Goal: Information Seeking & Learning: Learn about a topic

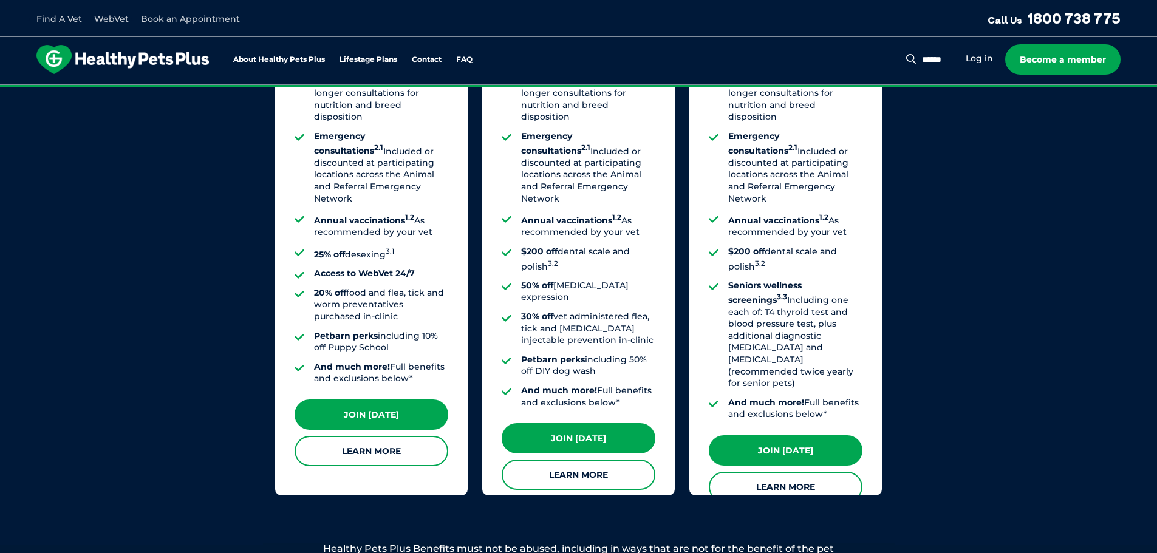
scroll to position [1032, 0]
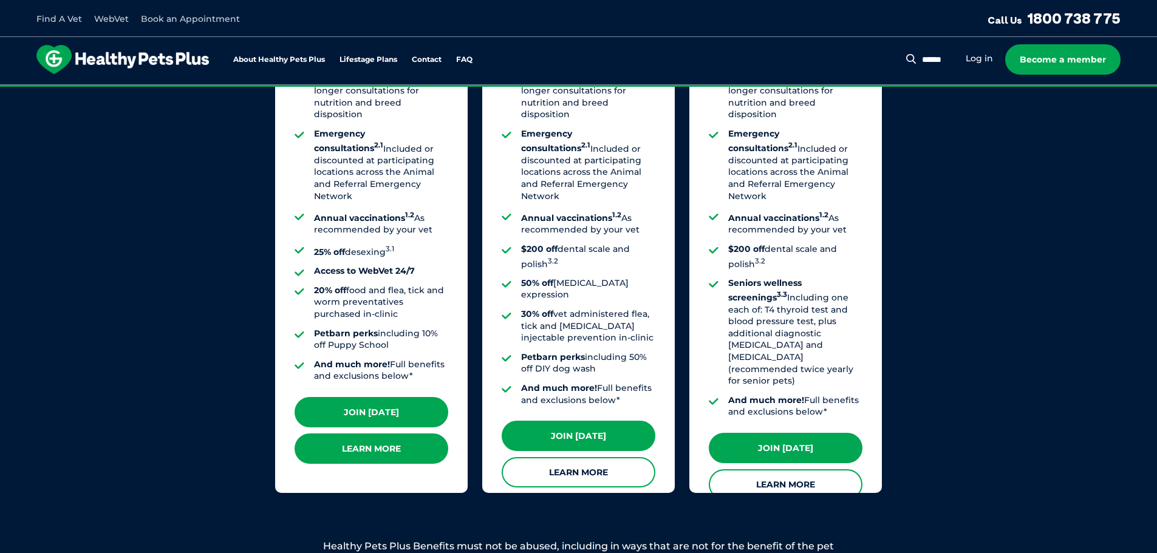
click at [358, 449] on link "Learn More" at bounding box center [372, 449] width 154 height 30
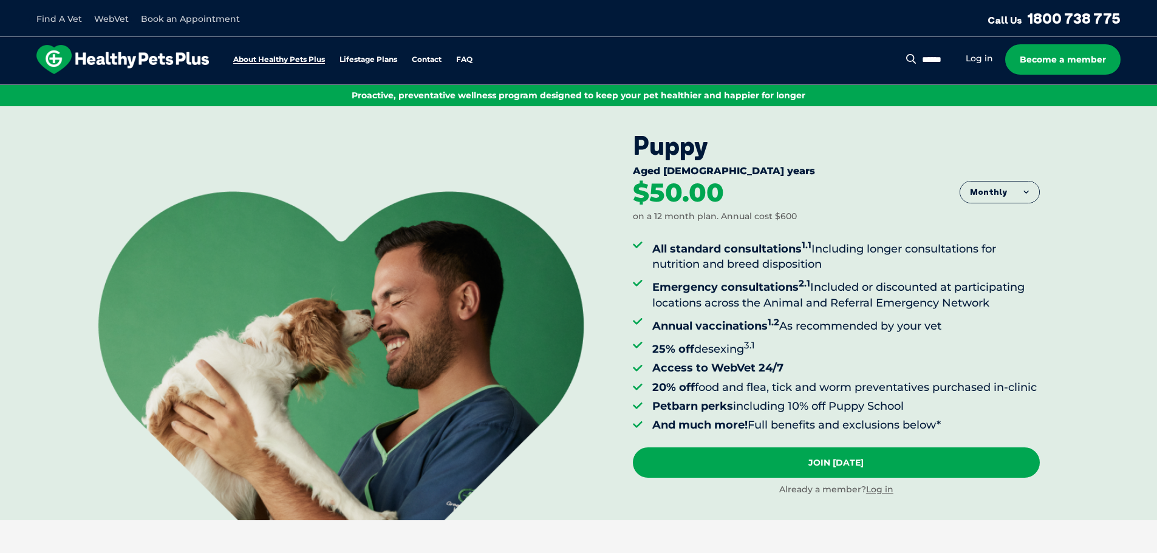
click at [284, 58] on link "About Healthy Pets Plus" at bounding box center [279, 60] width 92 height 8
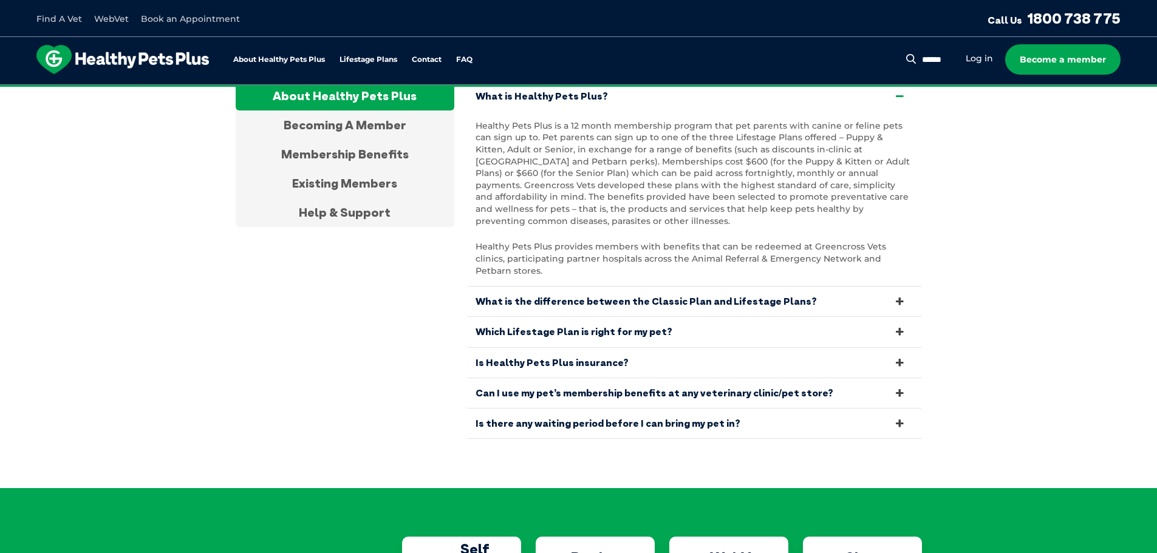
scroll to position [2385, 0]
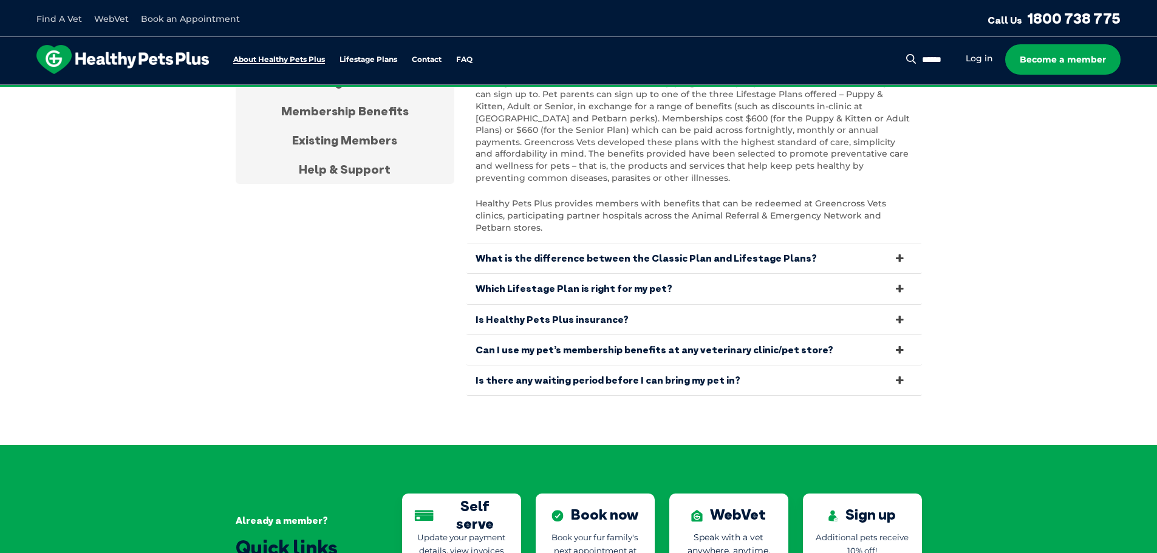
click at [285, 62] on link "About Healthy Pets Plus" at bounding box center [279, 60] width 92 height 8
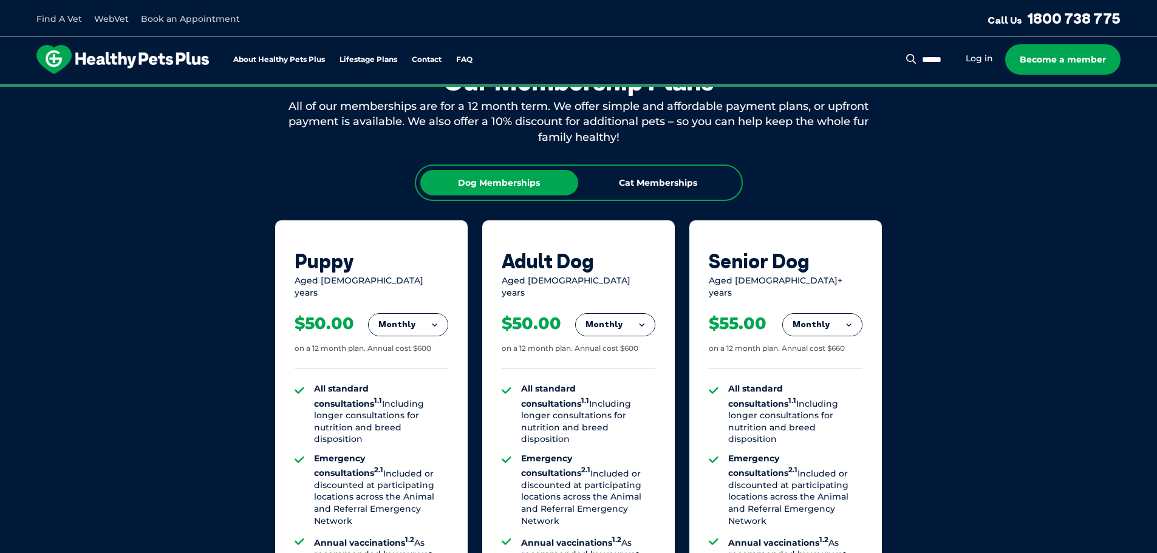
scroll to position [677, 0]
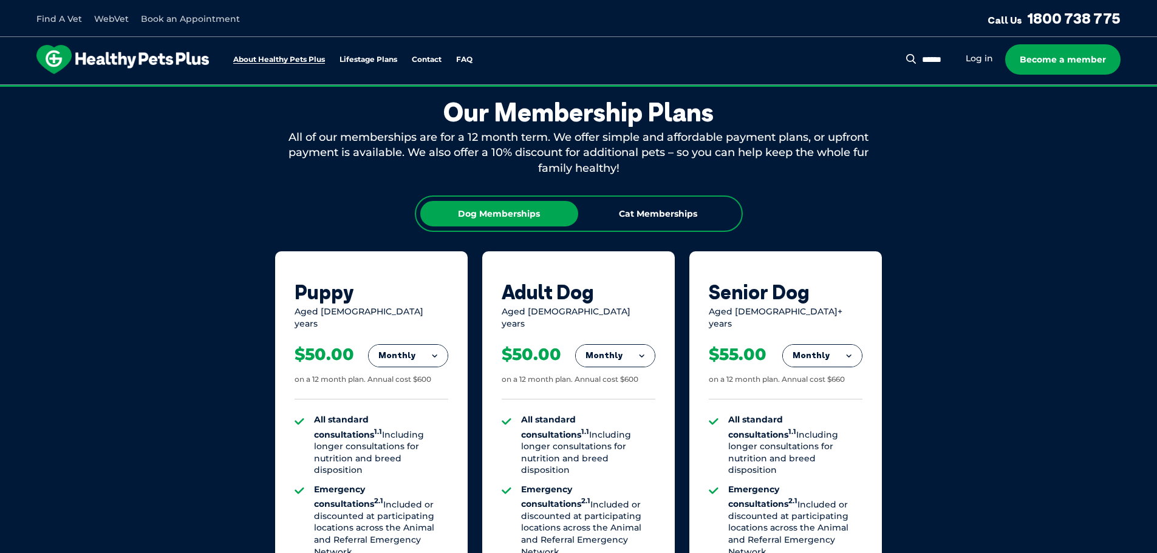
click at [312, 60] on link "About Healthy Pets Plus" at bounding box center [279, 60] width 92 height 8
